Goal: Task Accomplishment & Management: Manage account settings

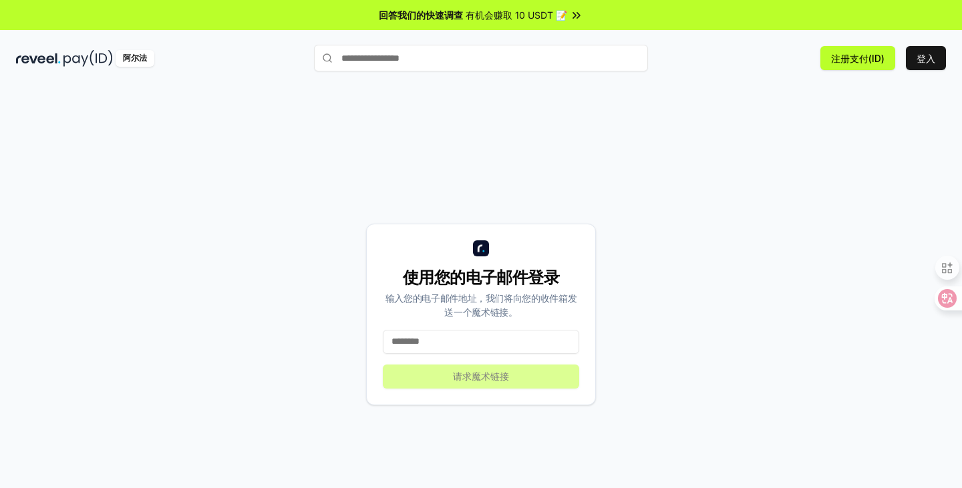
click at [930, 60] on font "登入" at bounding box center [925, 58] width 19 height 11
click at [445, 345] on input at bounding box center [481, 342] width 196 height 24
click at [451, 347] on input at bounding box center [481, 342] width 196 height 24
click at [473, 381] on div "使用您的电子邮件登录 输入您的电子邮件地址，我们将向您的收件箱发送一个魔术链接。 请求魔术链接" at bounding box center [481, 315] width 230 height 182
click at [473, 378] on div "使用您的电子邮件登录 输入您的电子邮件地址，我们将向您的收件箱发送一个魔术链接。 请求魔术链接" at bounding box center [481, 315] width 230 height 182
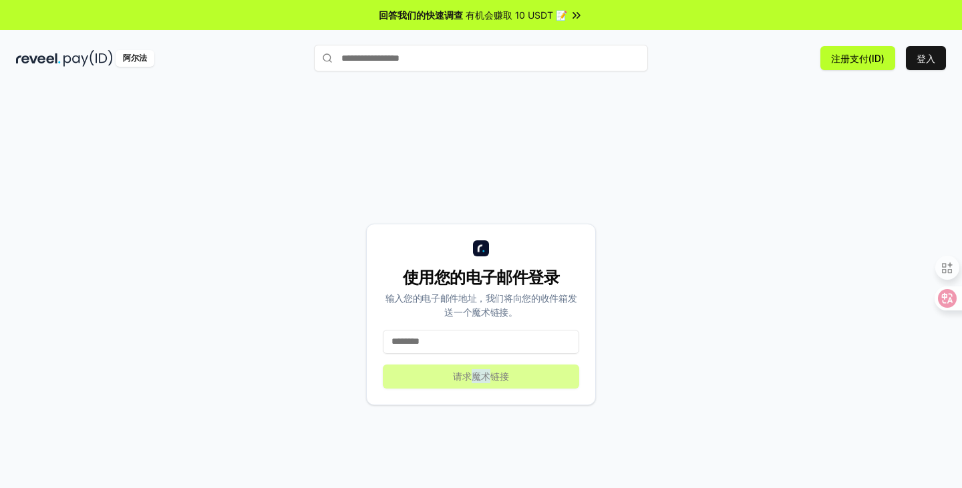
click at [473, 378] on div "使用您的电子邮件登录 输入您的电子邮件地址，我们将向您的收件箱发送一个魔术链接。 请求魔术链接" at bounding box center [481, 315] width 230 height 182
click at [445, 371] on div "使用您的电子邮件登录 输入您的电子邮件地址，我们将向您的收件箱发送一个魔术链接。 请求魔术链接" at bounding box center [481, 315] width 230 height 182
click at [459, 344] on input at bounding box center [481, 342] width 196 height 24
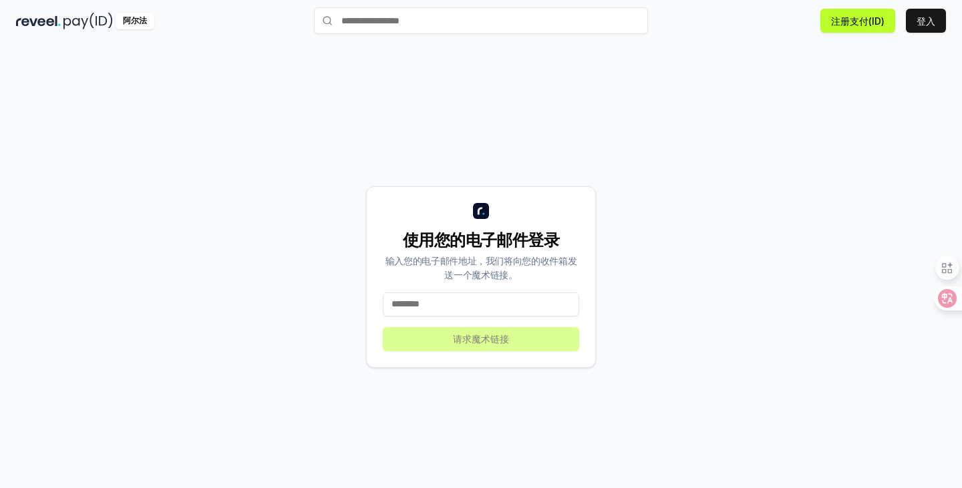
scroll to position [38, 0]
drag, startPoint x: 442, startPoint y: 303, endPoint x: 452, endPoint y: 326, distance: 25.4
click at [442, 303] on input at bounding box center [481, 304] width 196 height 24
click at [453, 331] on div "使用您的电子邮件登录 输入您的电子邮件地址，我们将向您的收件箱发送一个魔术链接。 请求魔术链接" at bounding box center [481, 277] width 230 height 182
click at [453, 334] on div "使用您的电子邮件登录 输入您的电子邮件地址，我们将向您的收件箱发送一个魔术链接。 请求魔术链接" at bounding box center [481, 277] width 230 height 182
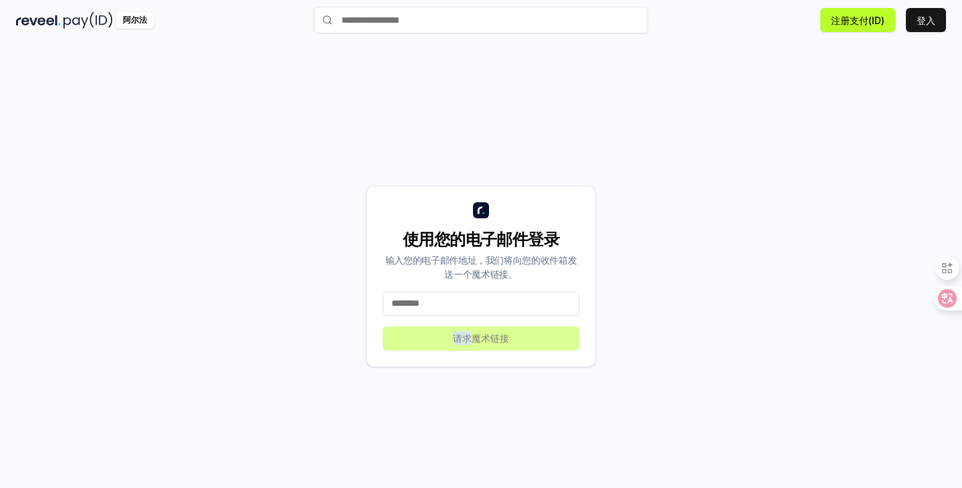
click at [453, 335] on div "使用您的电子邮件登录 输入您的电子邮件地址，我们将向您的收件箱发送一个魔术链接。 请求魔术链接" at bounding box center [481, 277] width 230 height 182
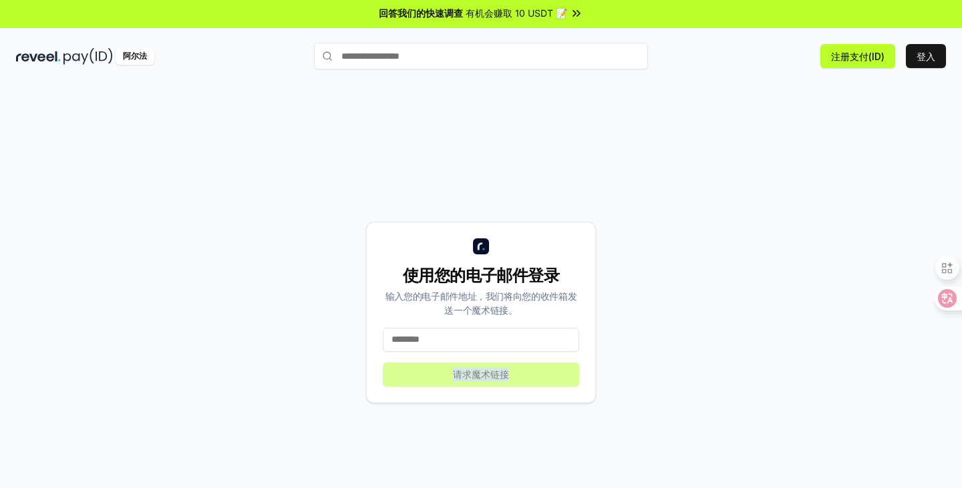
scroll to position [0, 0]
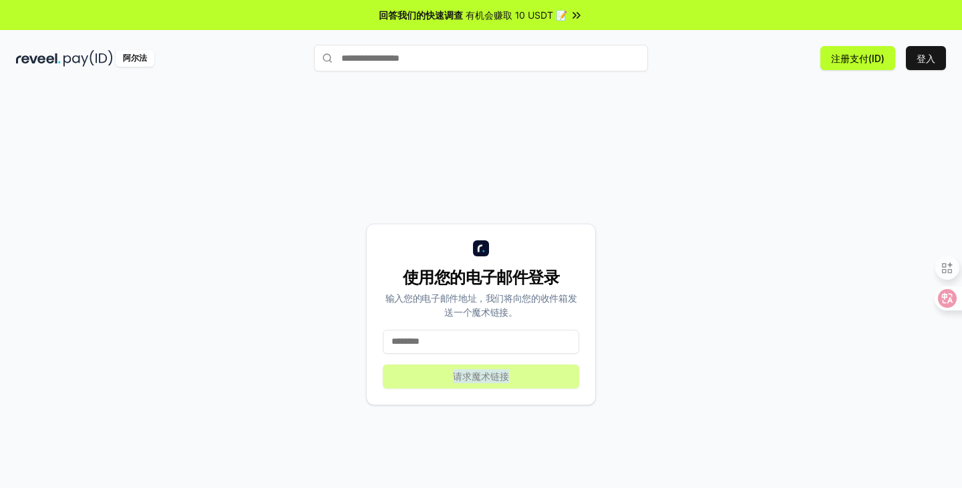
click at [506, 377] on div "使用您的电子邮件登录 输入您的电子邮件地址，我们将向您的收件箱发送一个魔术链接。 请求魔术链接" at bounding box center [481, 315] width 230 height 182
click at [507, 377] on div "使用您的电子邮件登录 输入您的电子邮件地址，我们将向您的收件箱发送一个魔术链接。 请求魔术链接" at bounding box center [481, 315] width 230 height 182
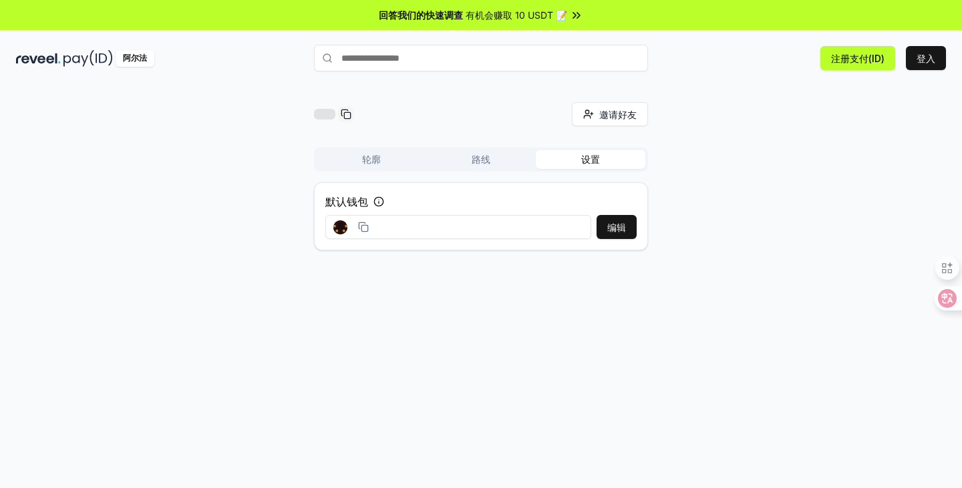
click at [341, 228] on rect at bounding box center [342, 228] width 3 height 3
click at [363, 230] on icon at bounding box center [363, 227] width 11 height 11
click at [349, 262] on div "邀请好友 邀请 轮廓 路线 设置 默认钱包 编辑" at bounding box center [481, 300] width 962 height 451
click at [435, 57] on input "text" at bounding box center [481, 58] width 334 height 27
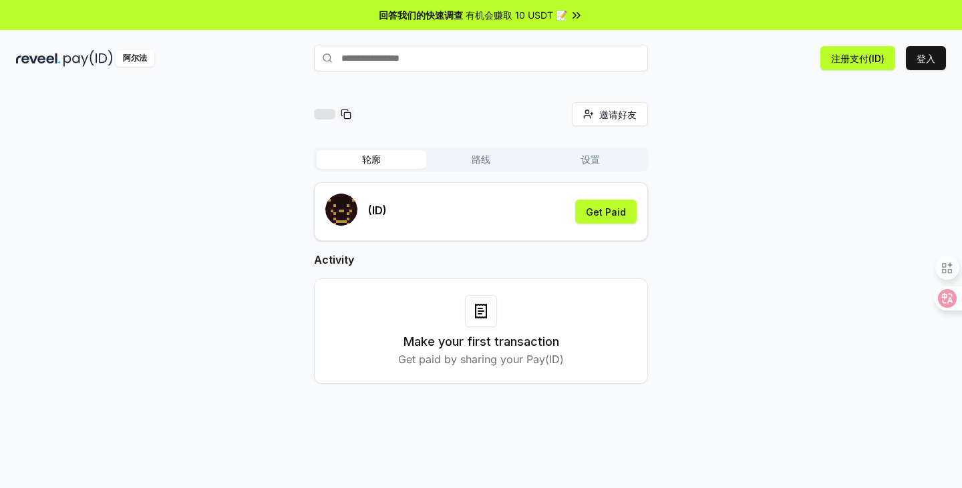
click at [365, 160] on font "轮廓" at bounding box center [371, 159] width 19 height 11
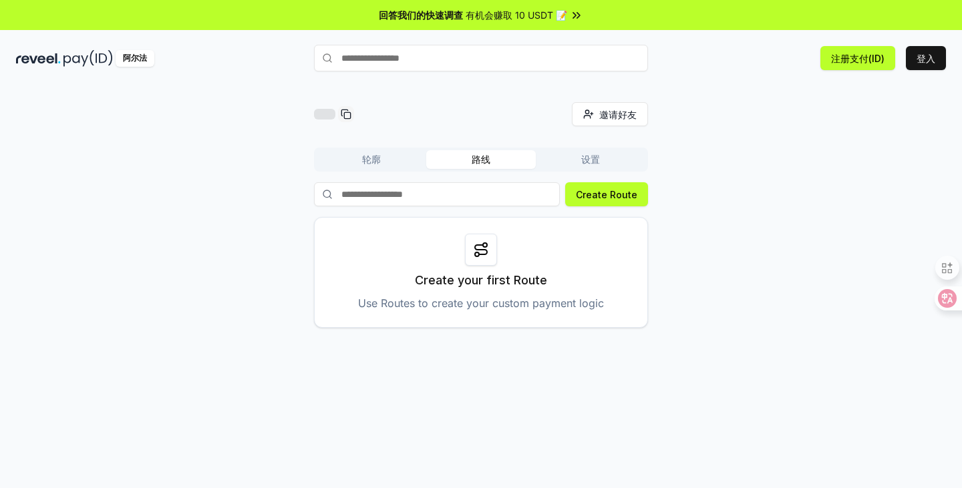
click at [465, 166] on button "路线" at bounding box center [481, 159] width 110 height 19
